Goal: Use online tool/utility: Utilize a website feature to perform a specific function

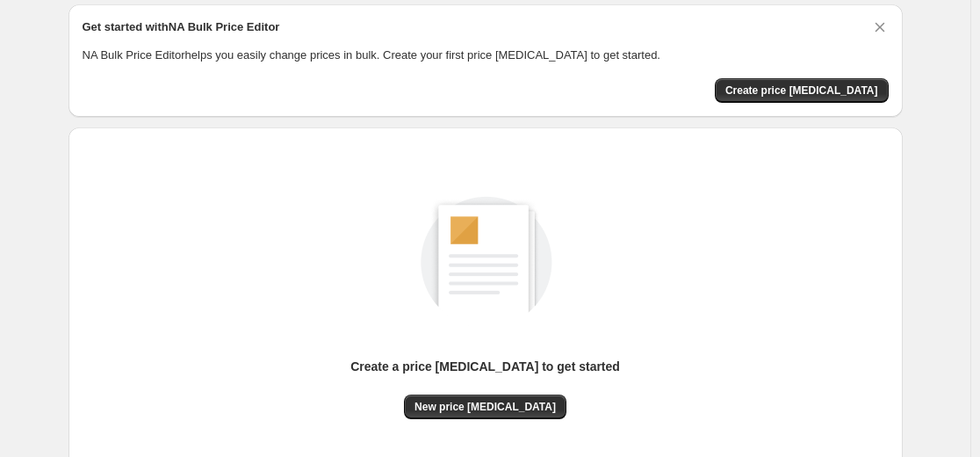
scroll to position [176, 0]
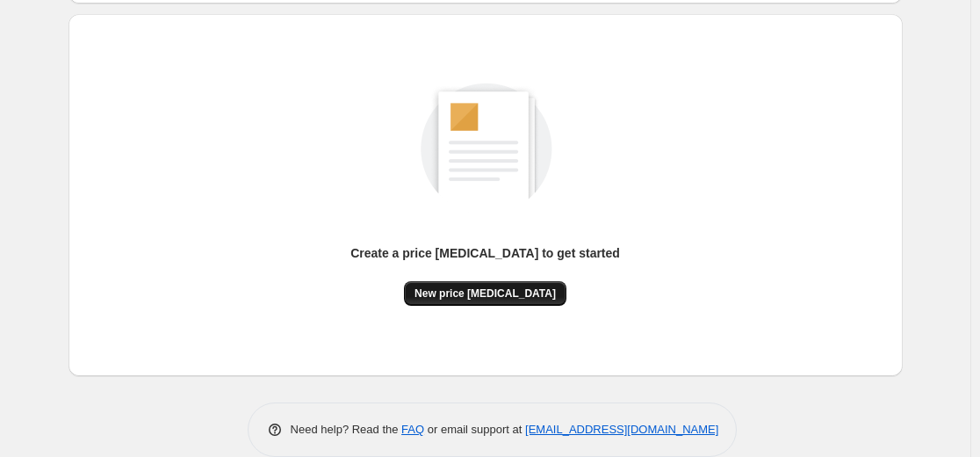
click at [504, 293] on span "New price change job" at bounding box center [485, 293] width 141 height 14
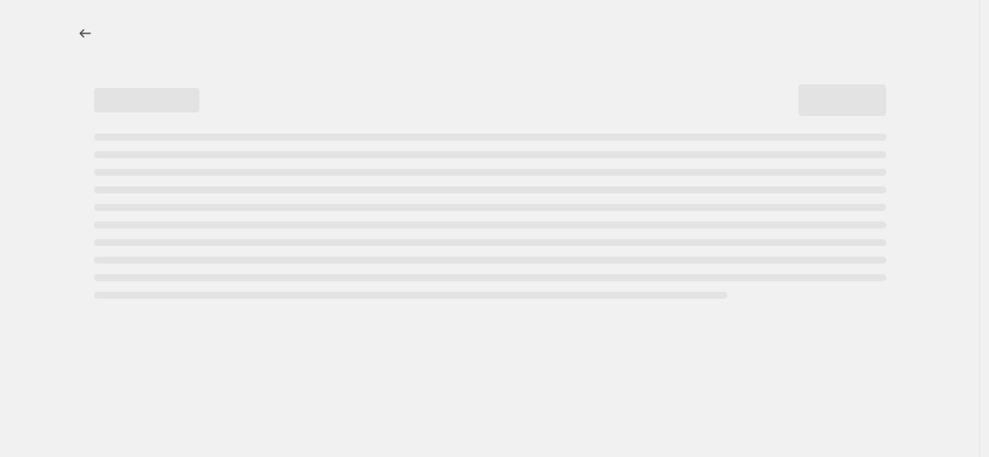
select select "percentage"
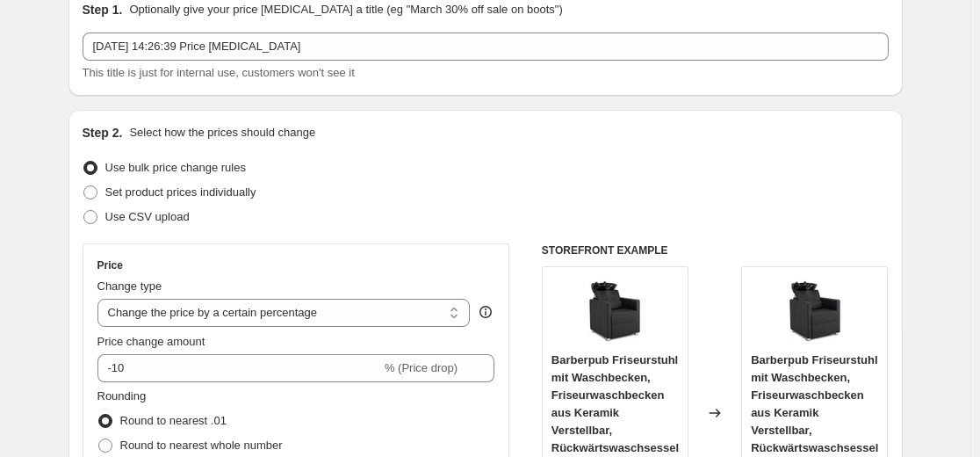
scroll to position [176, 0]
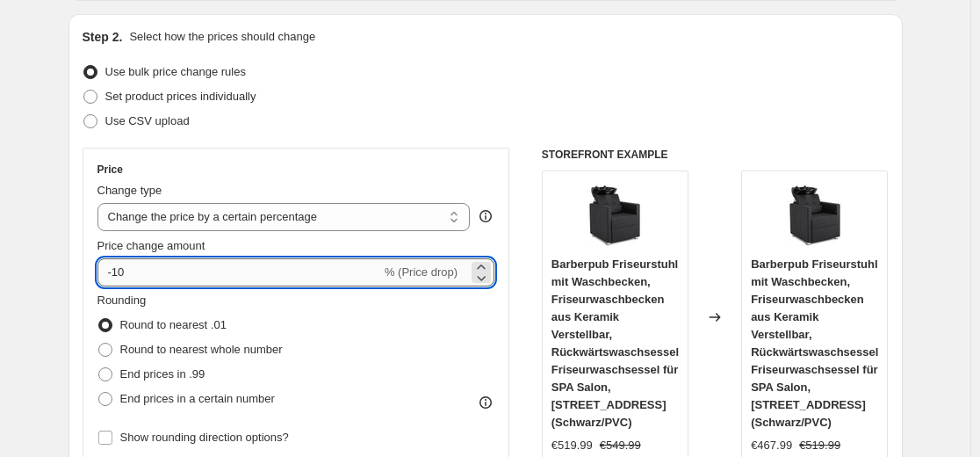
click at [310, 269] on input "-10" at bounding box center [240, 272] width 284 height 28
type input "-1"
type input "-35"
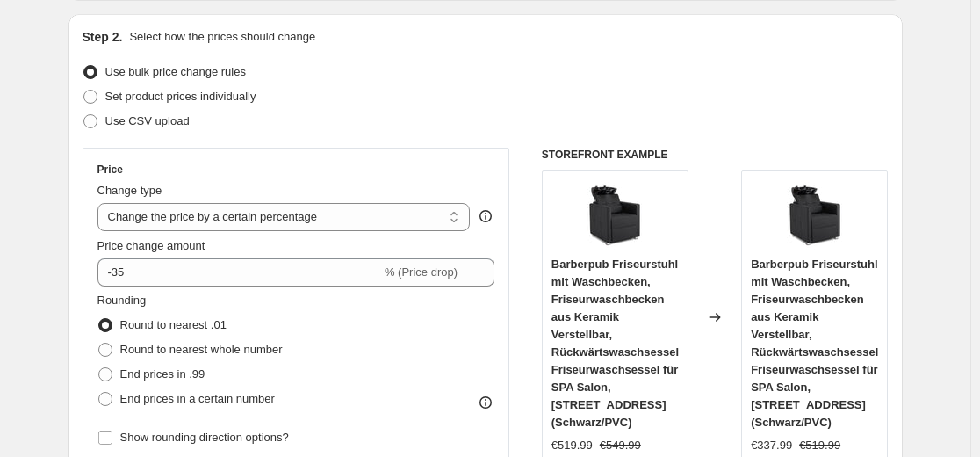
click at [395, 135] on div "Step 2. Select how the prices should change Use bulk price change rules Set pro…" at bounding box center [486, 322] width 806 height 589
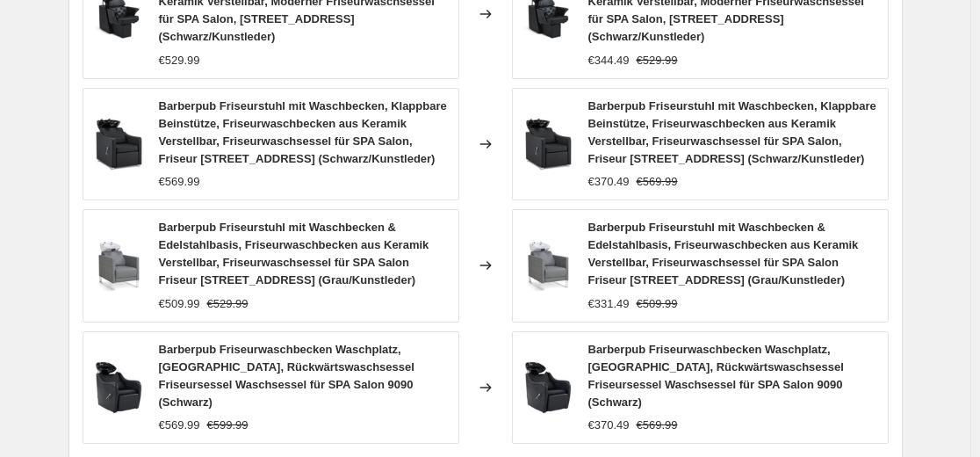
scroll to position [1318, 0]
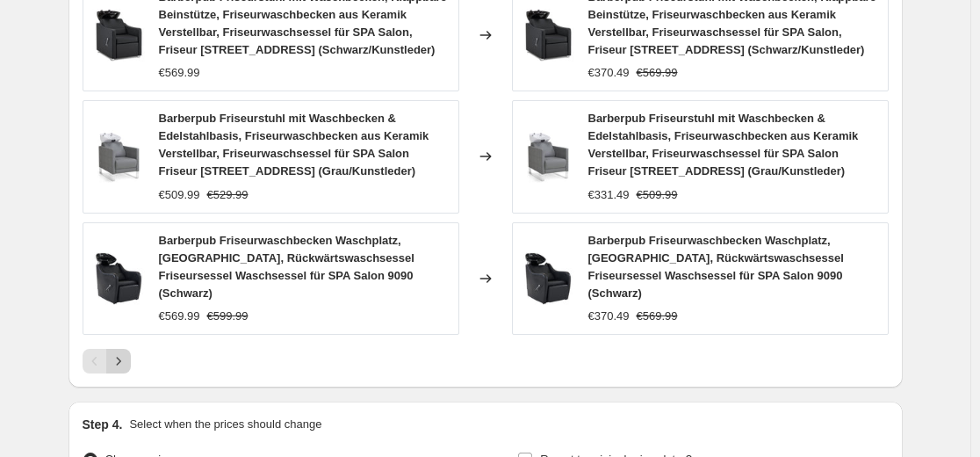
click at [127, 352] on icon "Next" at bounding box center [119, 361] width 18 height 18
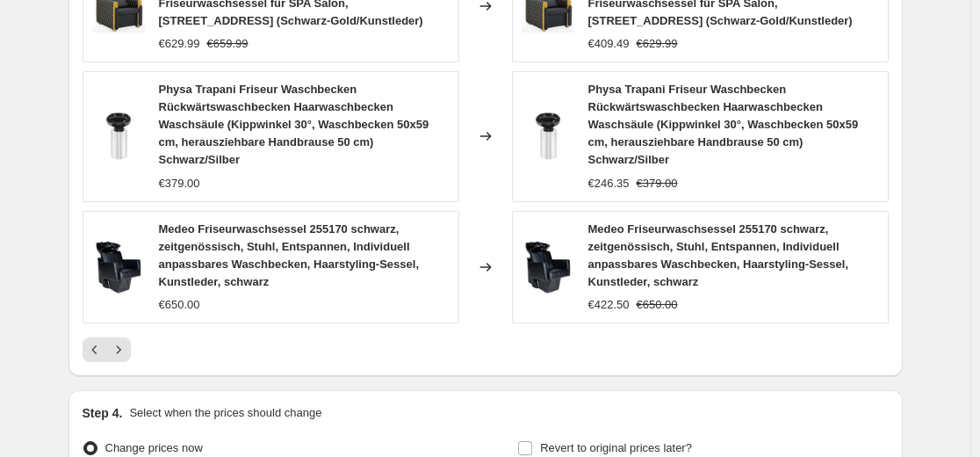
scroll to position [1476, 0]
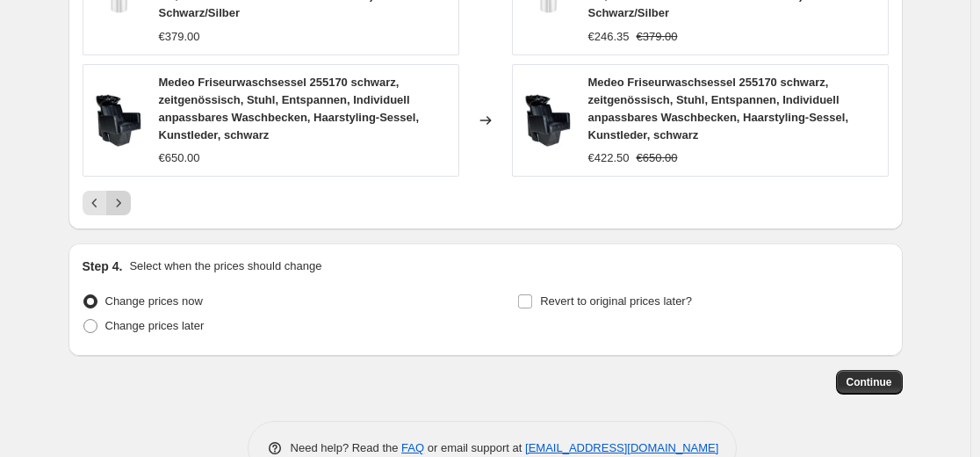
click at [125, 194] on icon "Next" at bounding box center [119, 203] width 18 height 18
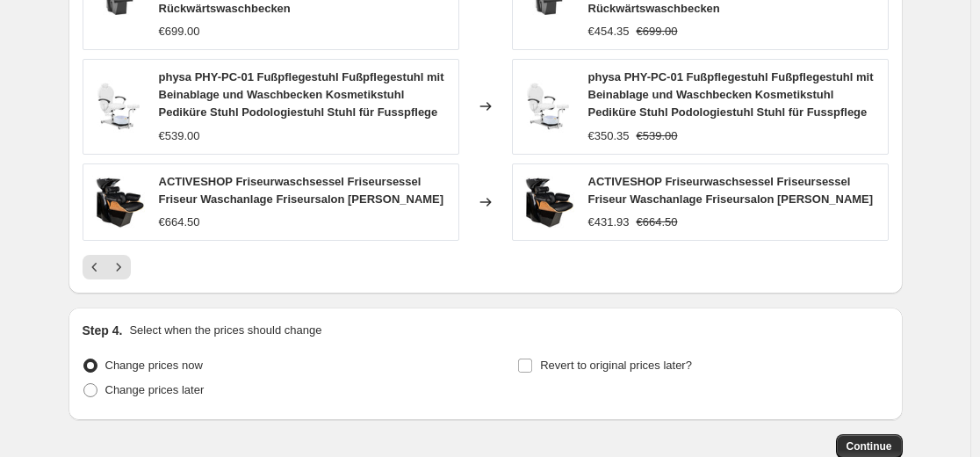
scroll to position [1388, 0]
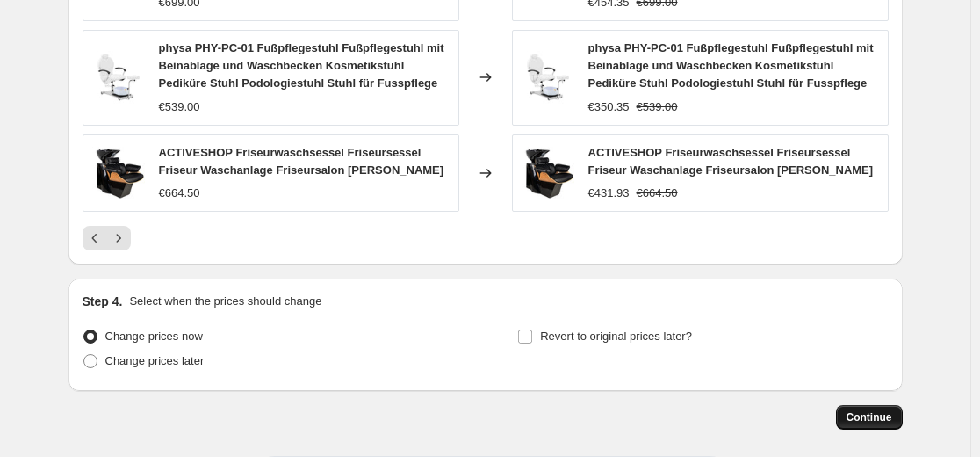
click at [898, 418] on button "Continue" at bounding box center [869, 417] width 67 height 25
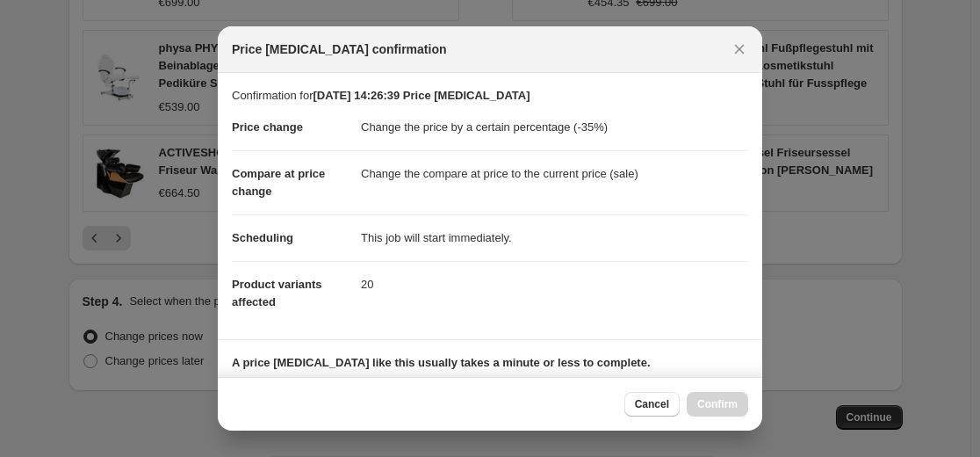
scroll to position [283, 0]
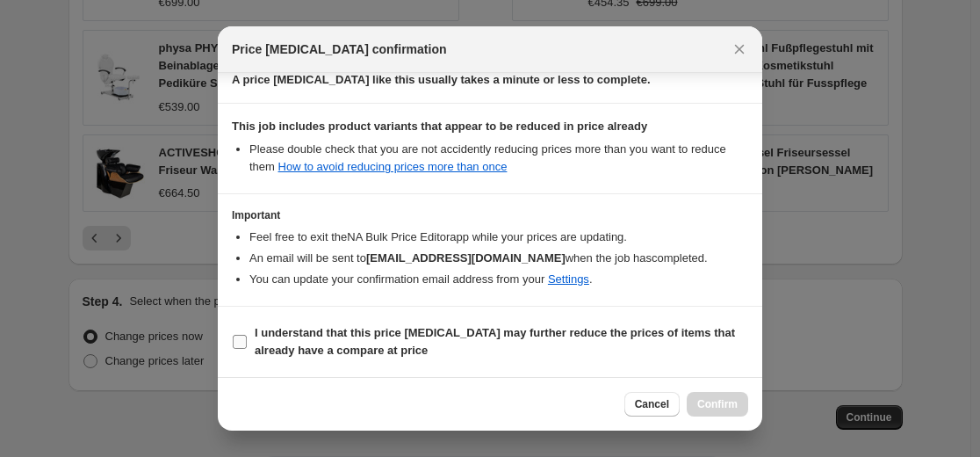
click at [599, 335] on b "I understand that this price change job may further reduce the prices of items …" at bounding box center [495, 341] width 481 height 31
click at [247, 335] on input "I understand that this price change job may further reduce the prices of items …" at bounding box center [240, 342] width 14 height 14
checkbox input "true"
click at [703, 393] on button "Confirm" at bounding box center [717, 404] width 61 height 25
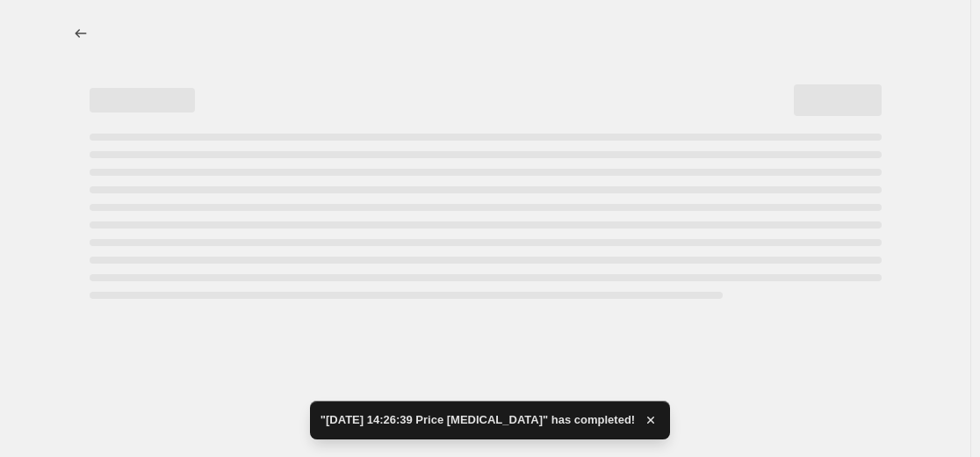
select select "percentage"
